Goal: Information Seeking & Learning: Check status

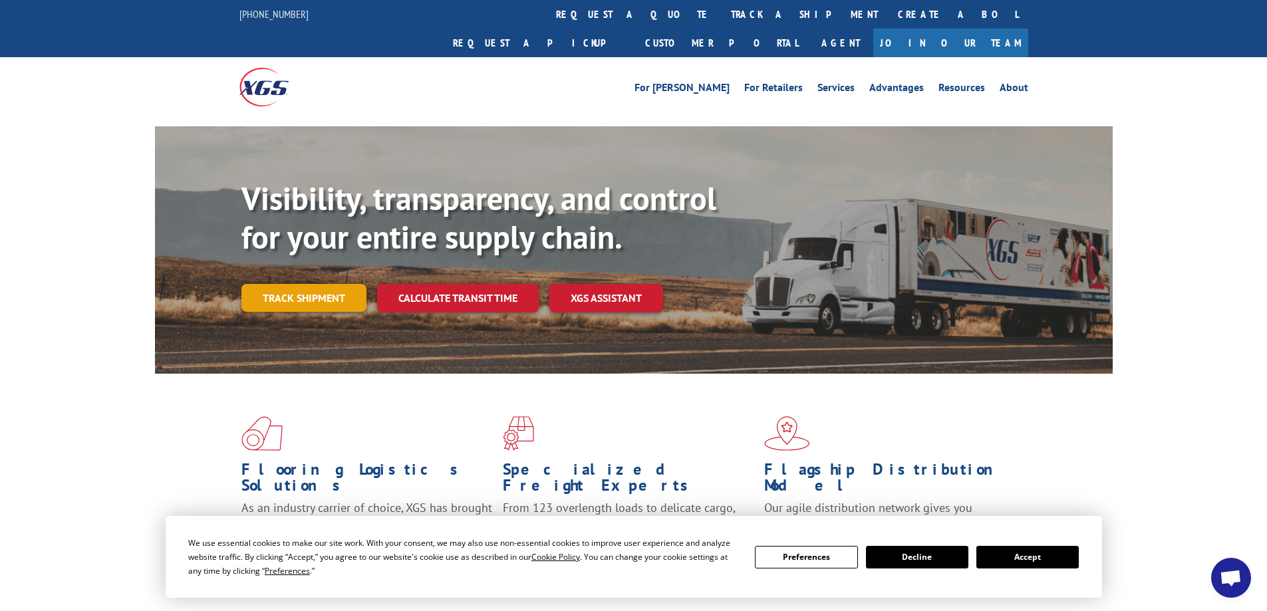
click at [321, 284] on link "Track shipment" at bounding box center [303, 298] width 125 height 28
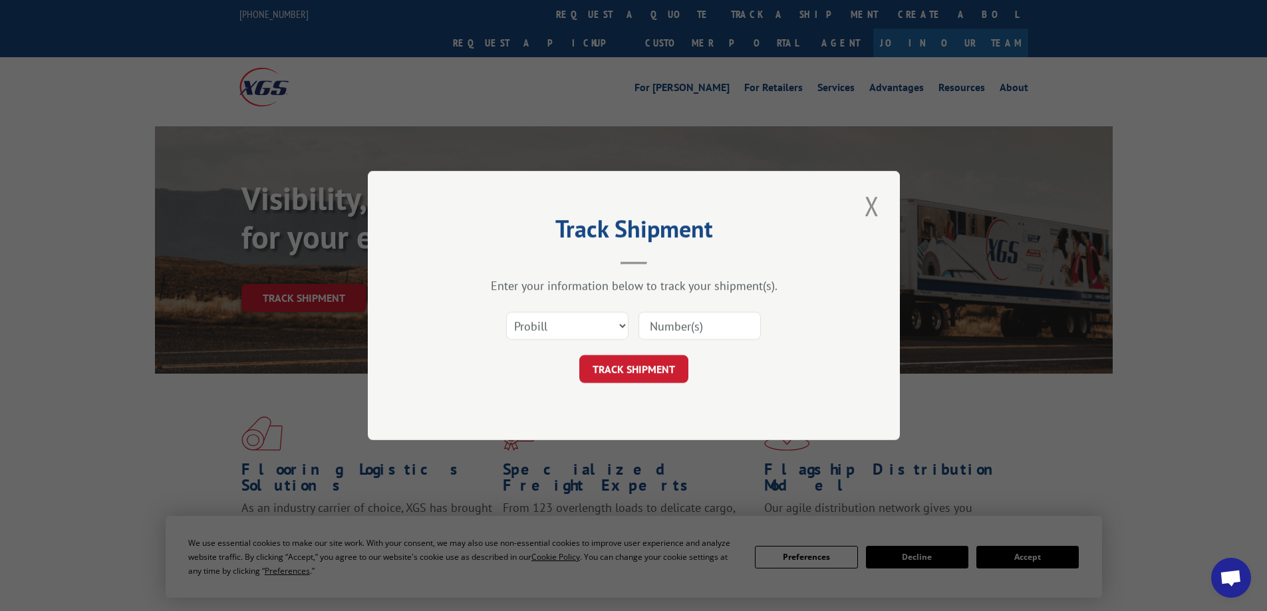
click at [689, 327] on input at bounding box center [699, 326] width 122 height 28
type input "17544333"
click button "TRACK SHIPMENT" at bounding box center [633, 369] width 109 height 28
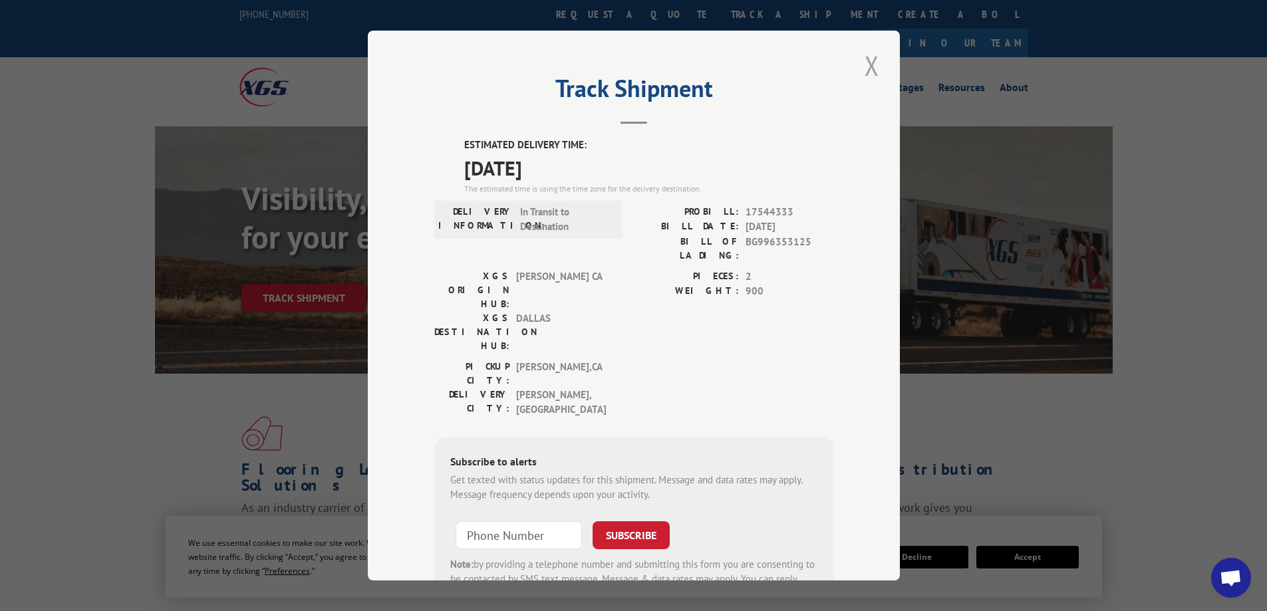
click at [866, 66] on button "Close modal" at bounding box center [871, 65] width 23 height 37
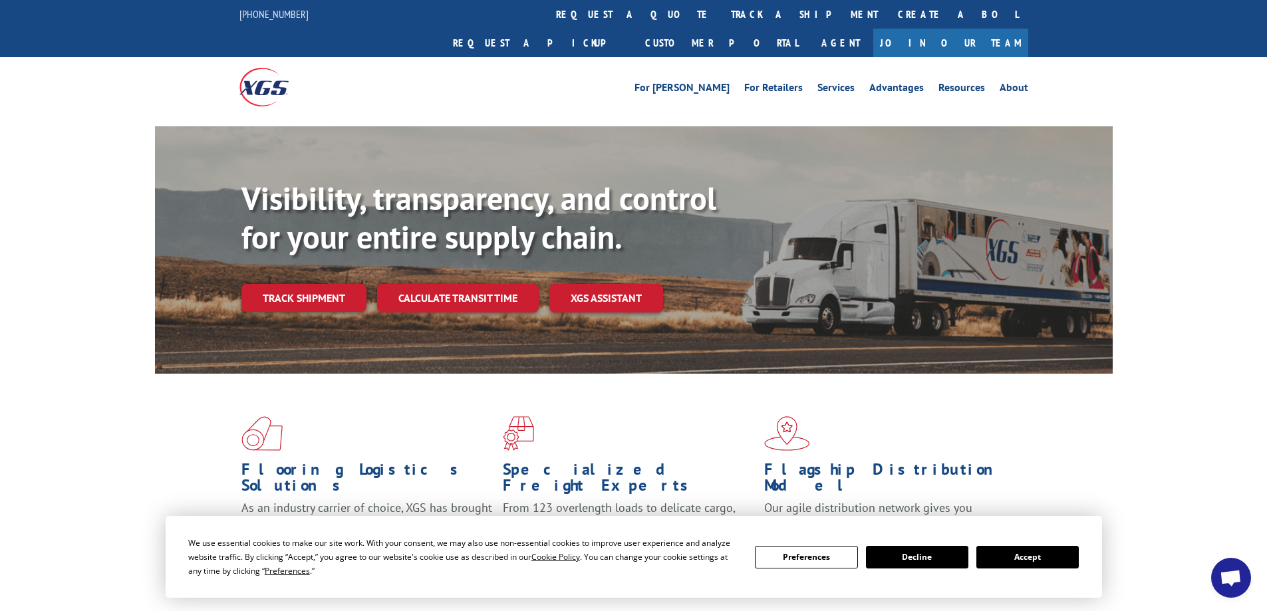
click at [268, 68] on img at bounding box center [263, 87] width 49 height 38
click at [334, 284] on link "Track shipment" at bounding box center [303, 298] width 125 height 28
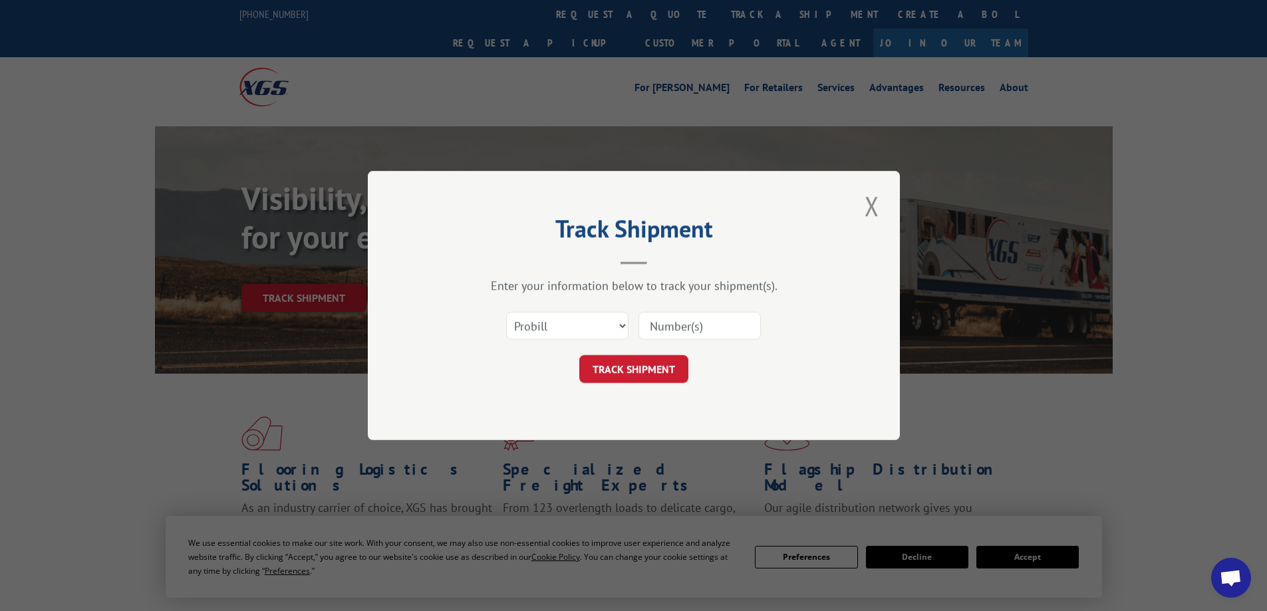
click at [668, 333] on input at bounding box center [699, 326] width 122 height 28
type input "17544184"
click button "TRACK SHIPMENT" at bounding box center [633, 369] width 109 height 28
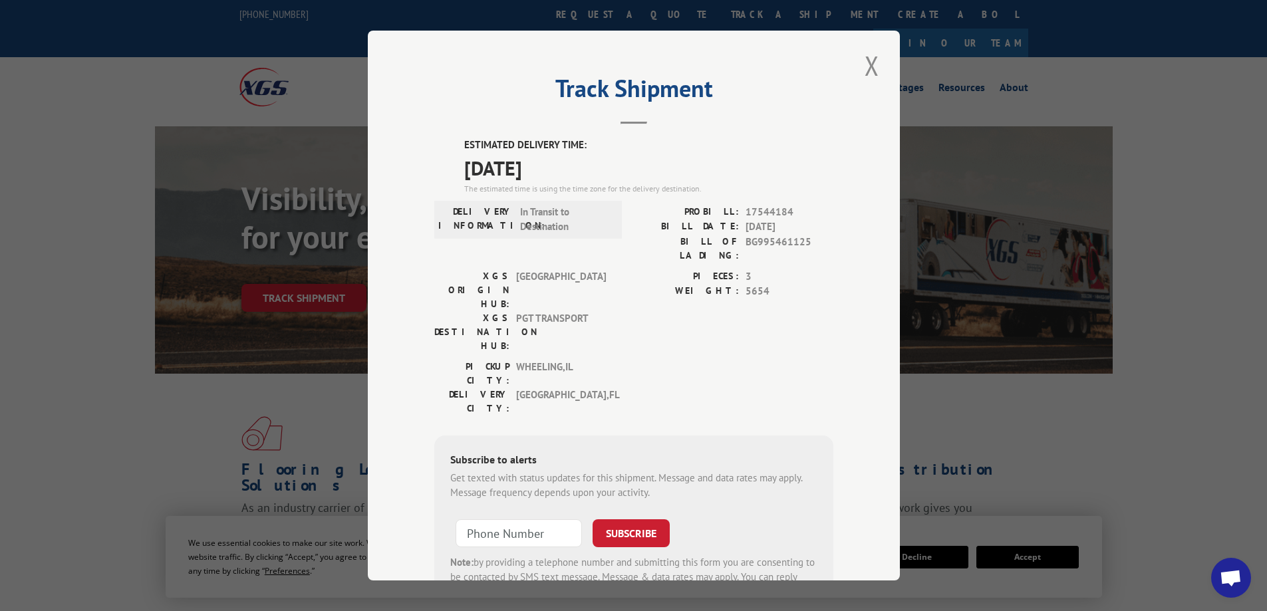
click at [311, 90] on div "Track Shipment ESTIMATED DELIVERY TIME: 08/19/2025 The estimated time is using …" at bounding box center [633, 305] width 1267 height 611
